Goal: Transaction & Acquisition: Purchase product/service

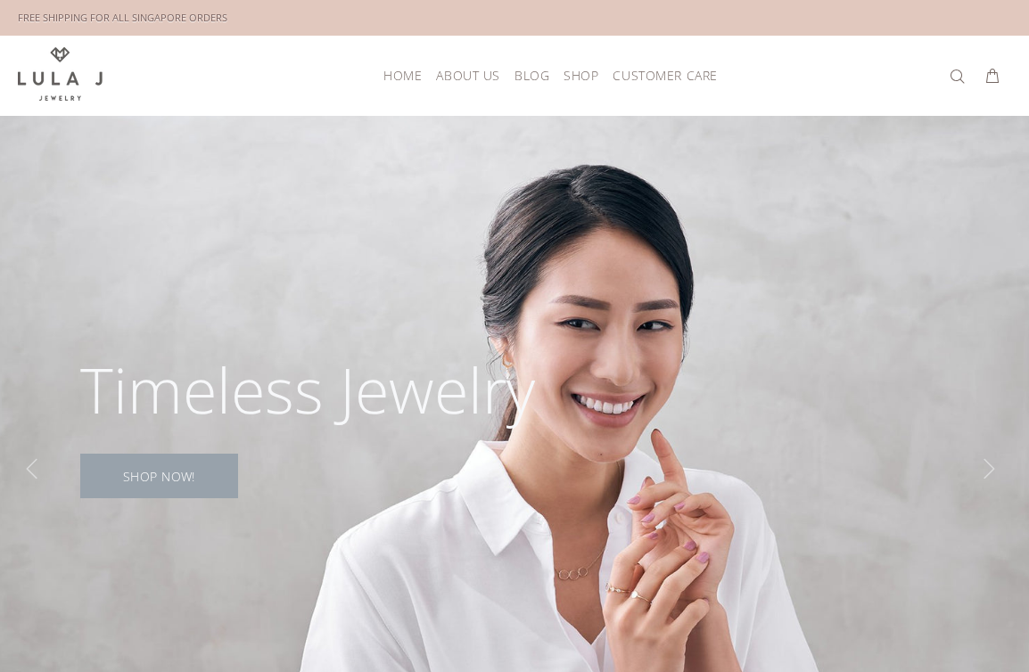
click at [185, 485] on link "SHOP NOW!" at bounding box center [159, 476] width 158 height 45
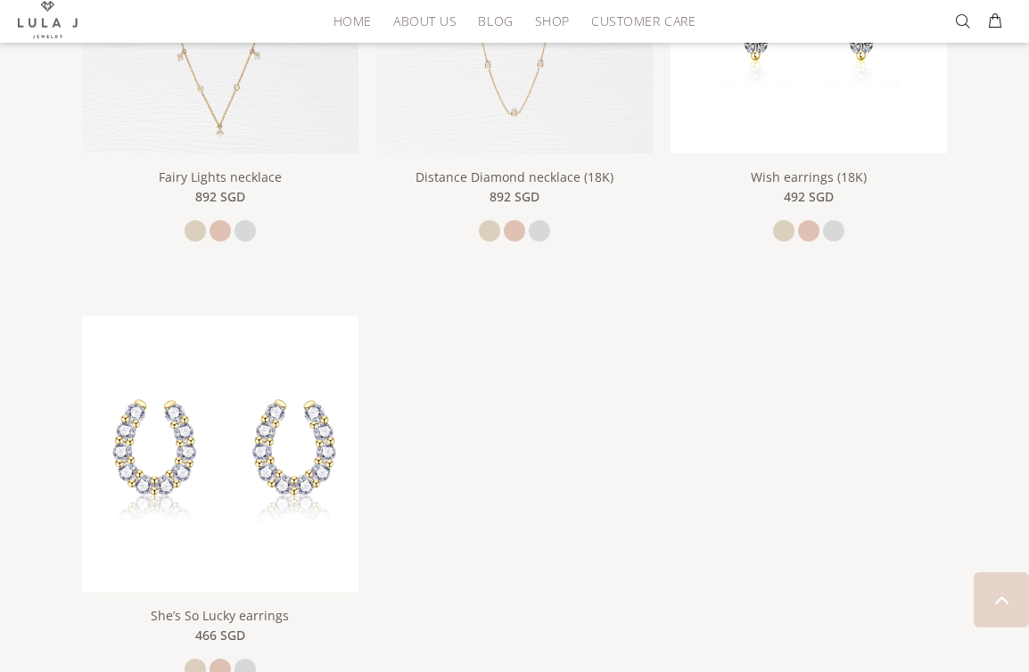
scroll to position [197, 0]
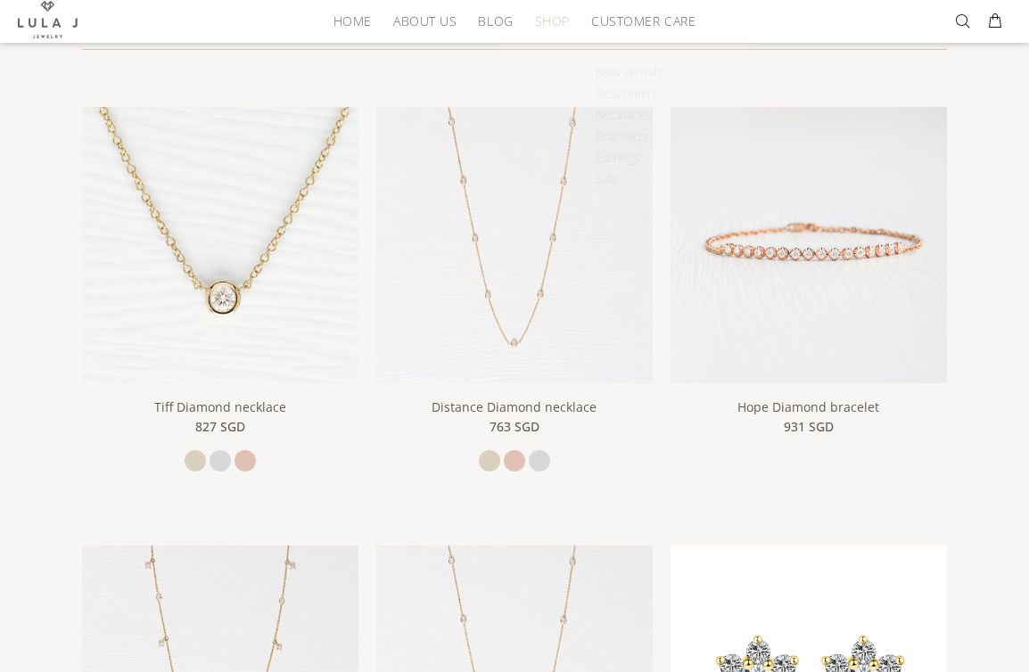
click at [554, 24] on span "Shop" at bounding box center [552, 20] width 35 height 13
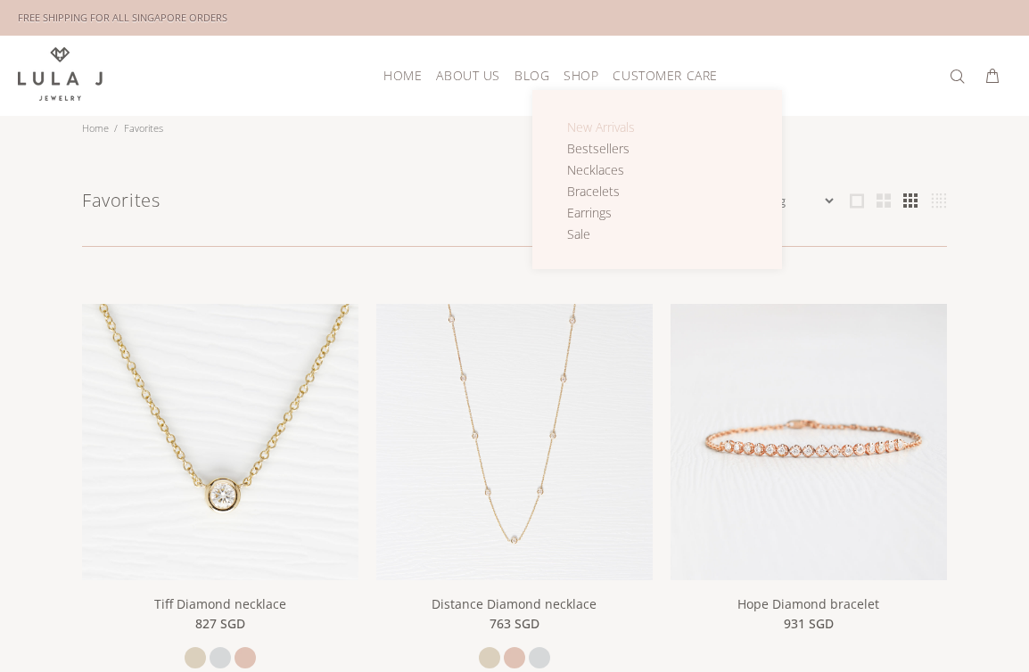
click at [586, 127] on span "New Arrivals" at bounding box center [601, 127] width 68 height 17
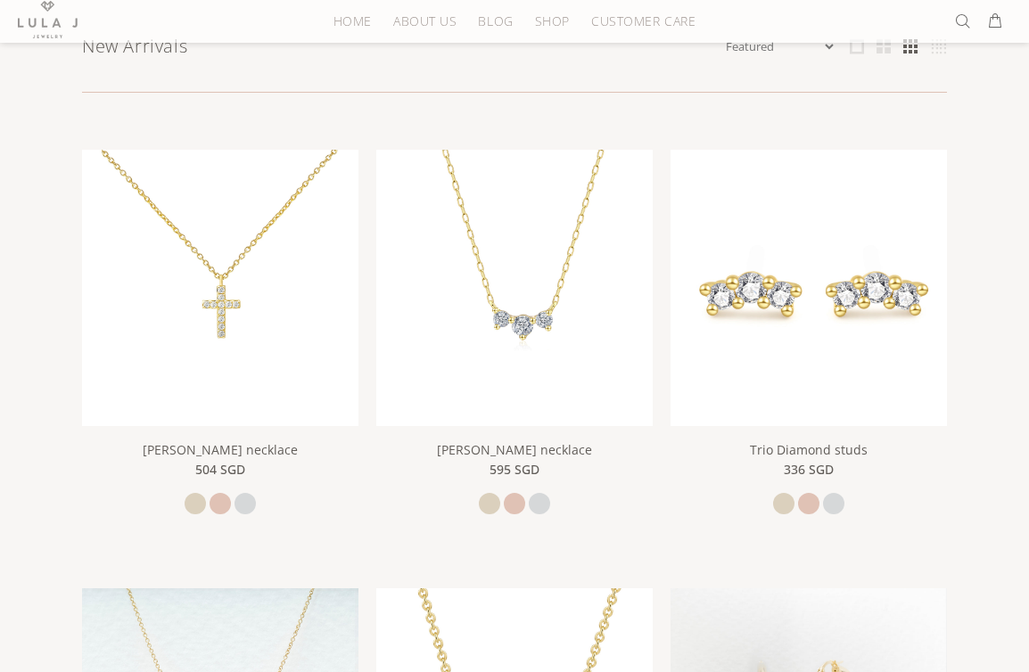
scroll to position [293, 0]
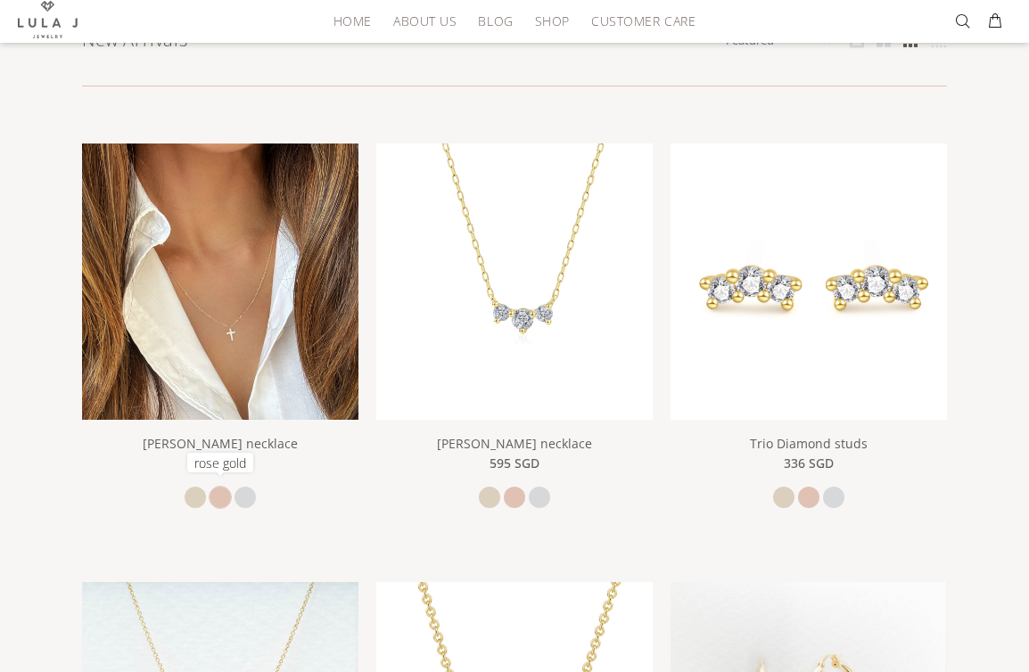
click at [225, 487] on link "rose gold" at bounding box center [219, 497] width 21 height 21
click at [221, 255] on img at bounding box center [220, 281] width 276 height 276
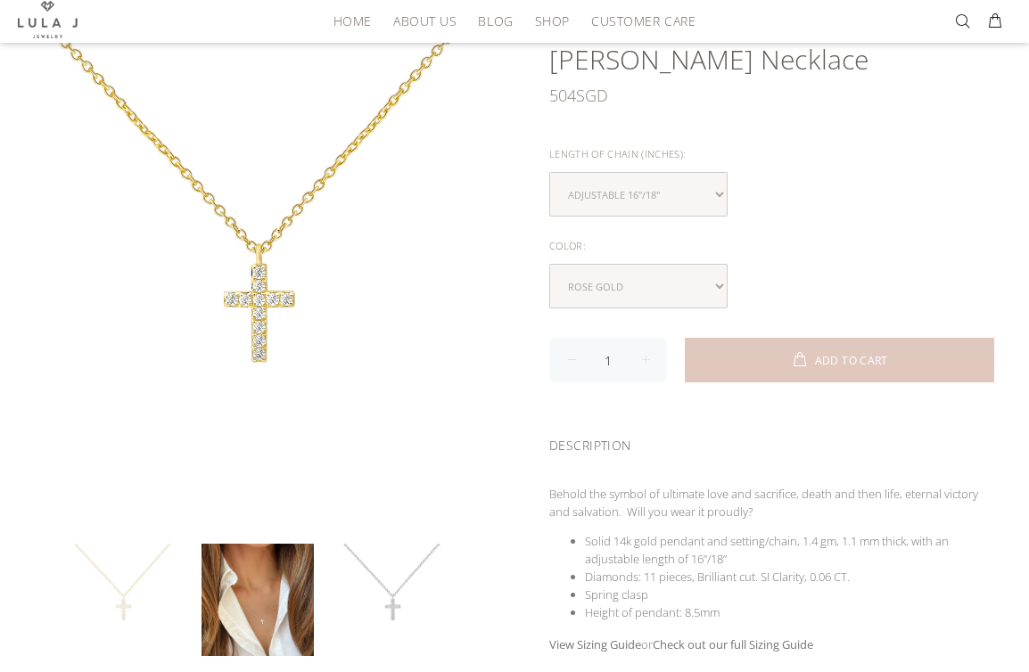
scroll to position [220, 0]
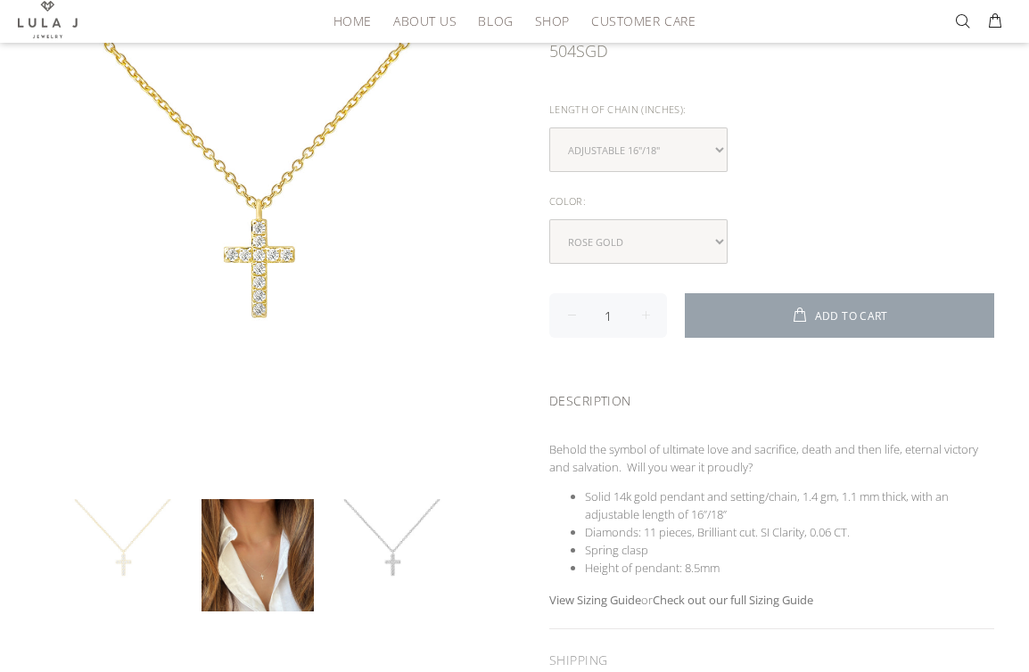
click at [843, 313] on span "ADD TO CART" at bounding box center [851, 316] width 73 height 11
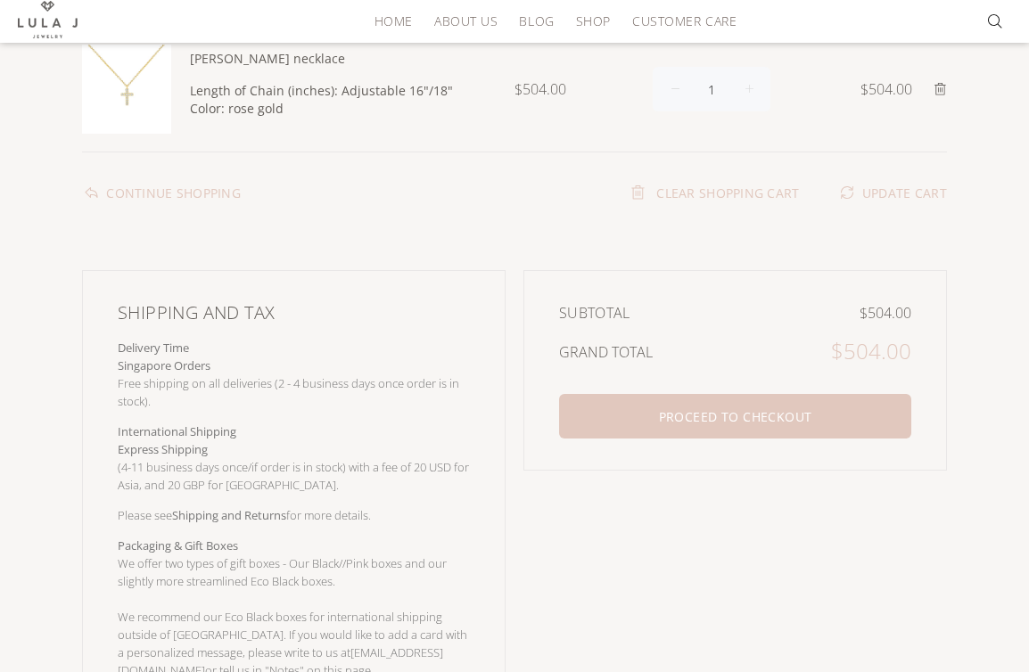
scroll to position [233, 0]
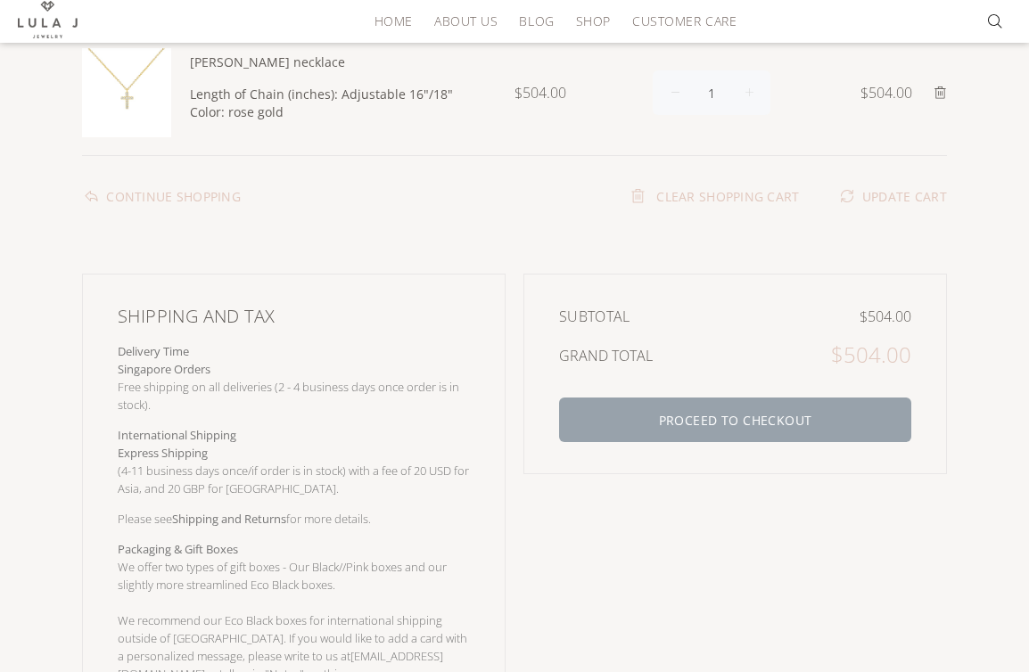
click at [697, 409] on button "PROCEED TO CHECKOUT" at bounding box center [735, 420] width 352 height 45
